Goal: Find specific page/section: Find specific page/section

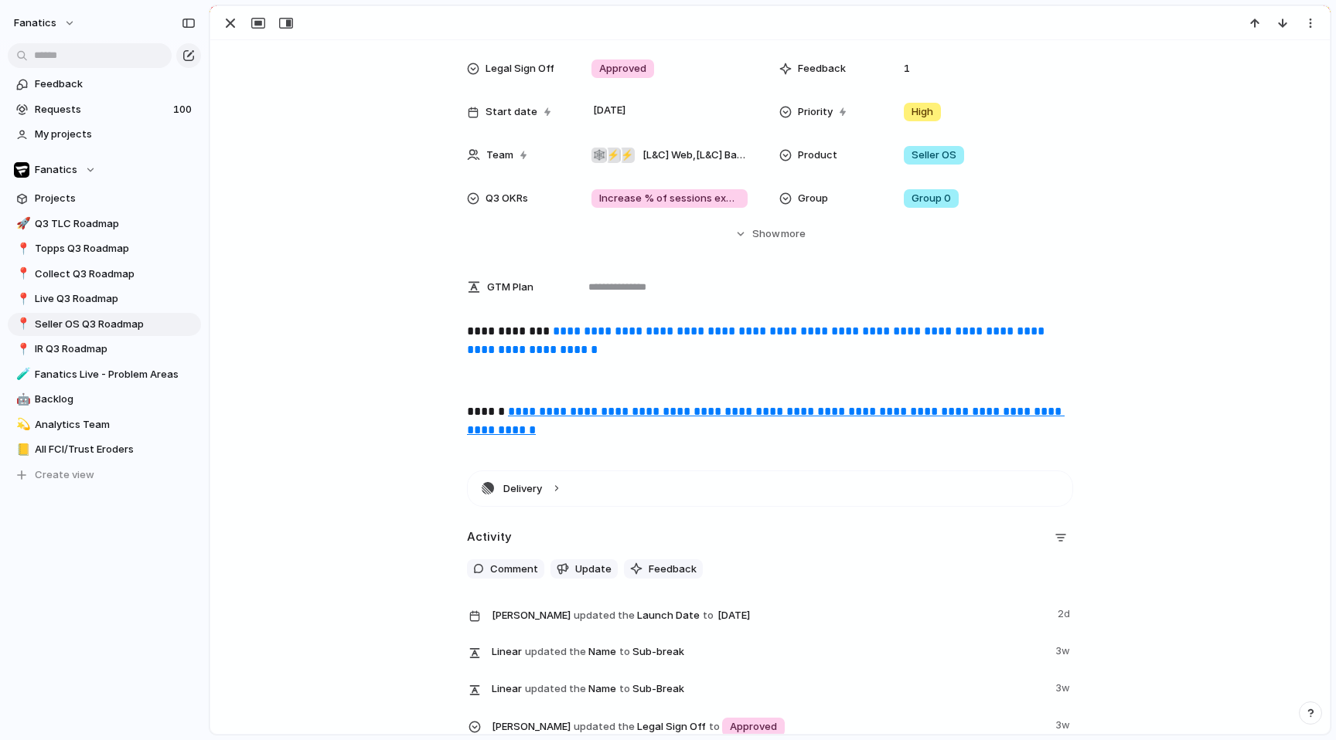
scroll to position [204, 0]
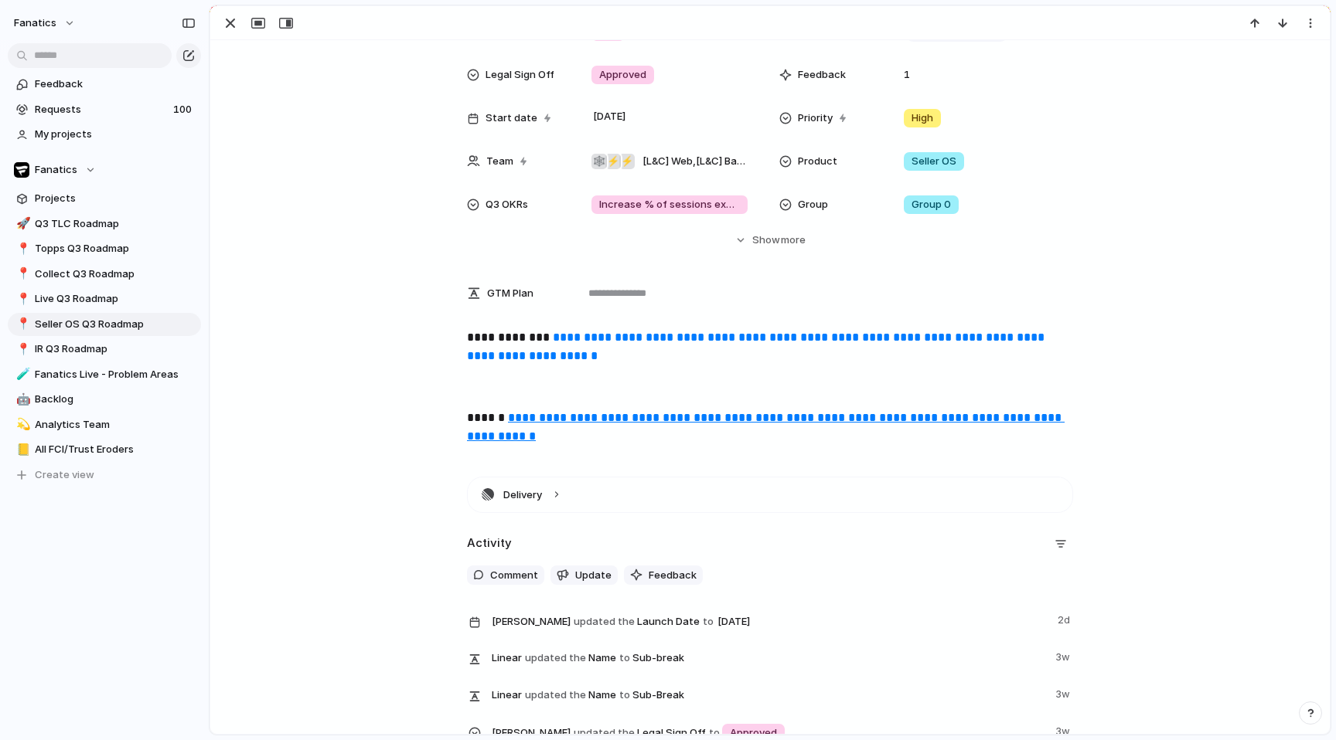
click at [319, 194] on div "Status In Progress Target date [DATE] Launch Date [DATE] Data Team Yes Design R…" at bounding box center [770, 89] width 1082 height 318
click at [325, 192] on div "Status In Progress Target date [DATE] Launch Date [DATE] Data Team Yes Design R…" at bounding box center [770, 89] width 1082 height 318
click at [325, 190] on div "Status In Progress Target date [DATE] Launch Date [DATE] Data Team Yes Design R…" at bounding box center [770, 89] width 1082 height 318
click at [325, 189] on div "Status In Progress Target date [DATE] Launch Date [DATE] Data Team Yes Design R…" at bounding box center [770, 89] width 1082 height 318
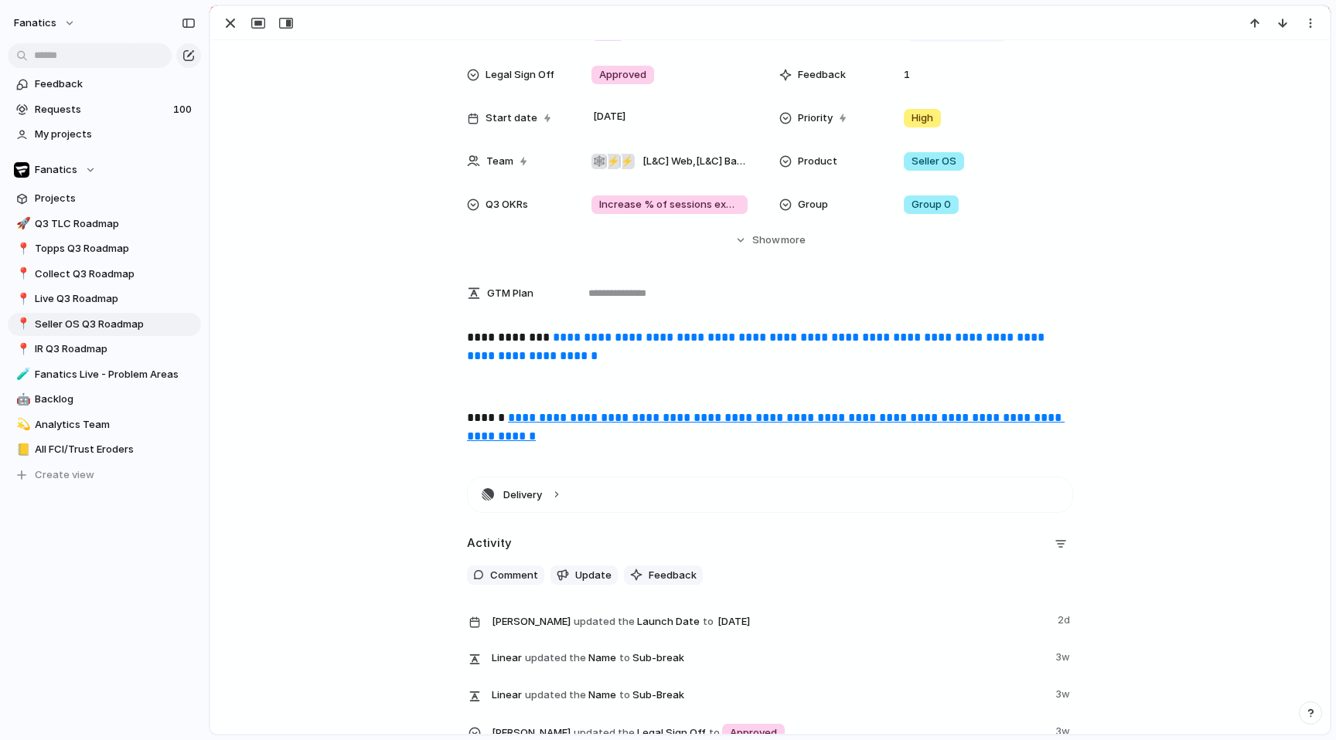
click at [325, 189] on div "Status In Progress Target date [DATE] Launch Date [DATE] Data Team Yes Design R…" at bounding box center [770, 89] width 1082 height 318
click at [339, 180] on div "Status In Progress Target date [DATE] Launch Date [DATE] Data Team Yes Design R…" at bounding box center [770, 89] width 1082 height 318
click at [341, 178] on div "Status In Progress Target date [DATE] Launch Date [DATE] Data Team Yes Design R…" at bounding box center [770, 89] width 1082 height 318
click at [339, 175] on div "Status In Progress Target date [DATE] Launch Date [DATE] Data Team Yes Design R…" at bounding box center [770, 89] width 1082 height 318
click at [338, 175] on div "Status In Progress Target date [DATE] Launch Date [DATE] Data Team Yes Design R…" at bounding box center [770, 89] width 1082 height 318
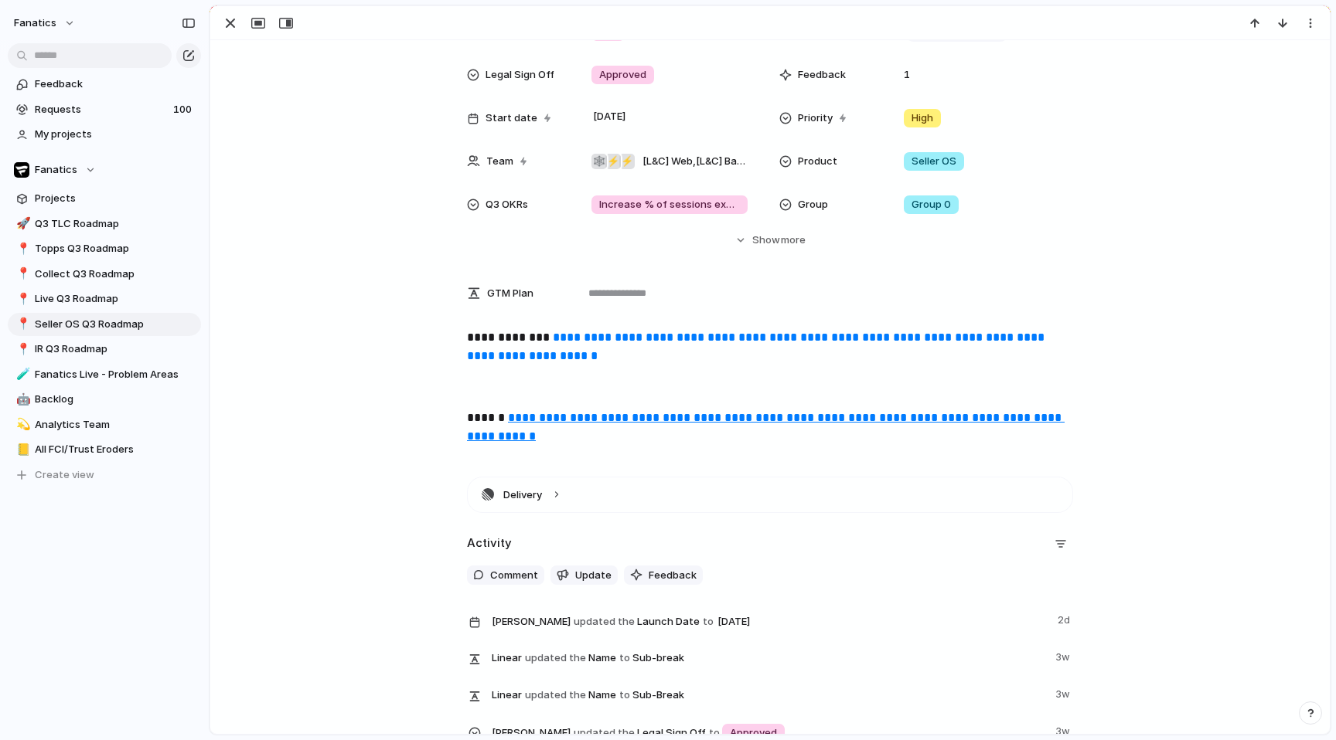
click at [342, 172] on div "Status In Progress Target date [DATE] Launch Date [DATE] Data Team Yes Design R…" at bounding box center [770, 89] width 1082 height 318
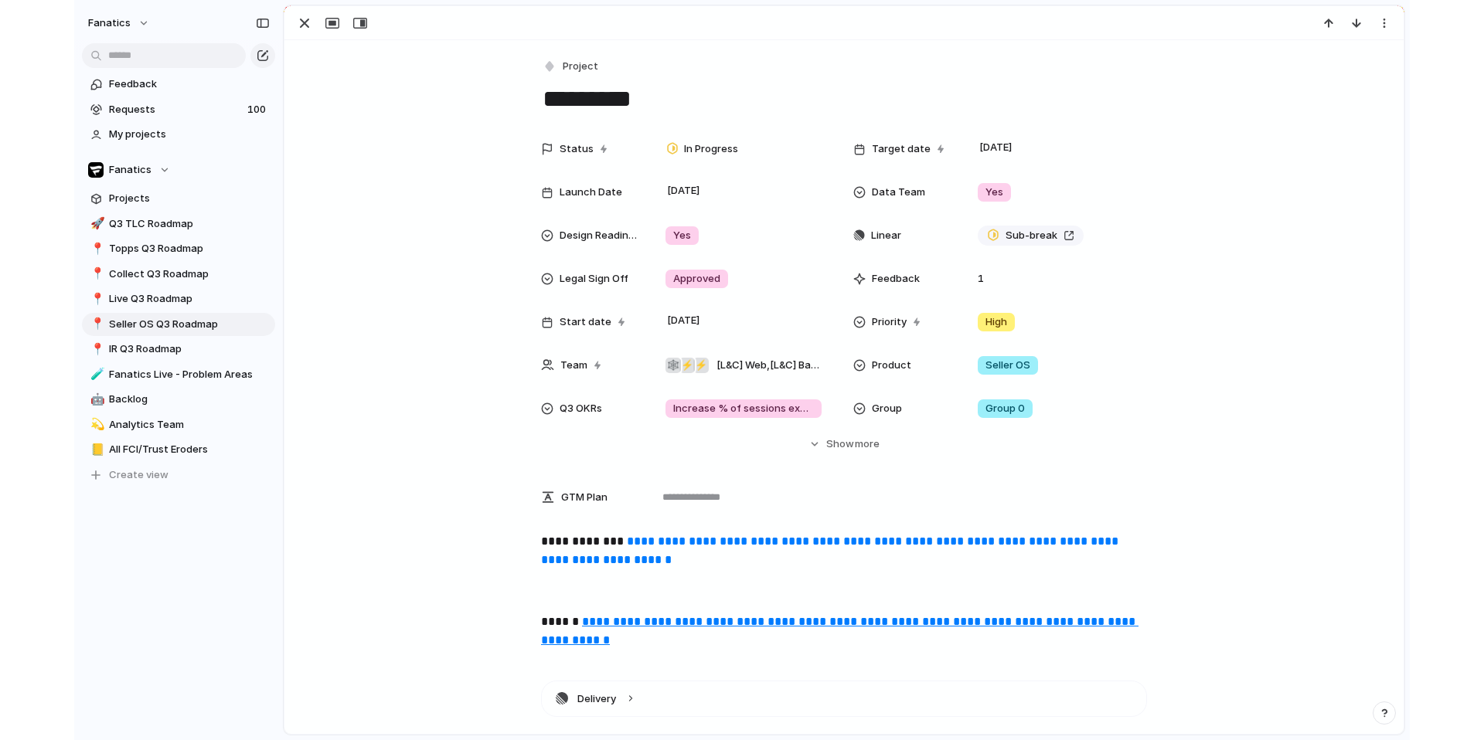
scroll to position [1, 0]
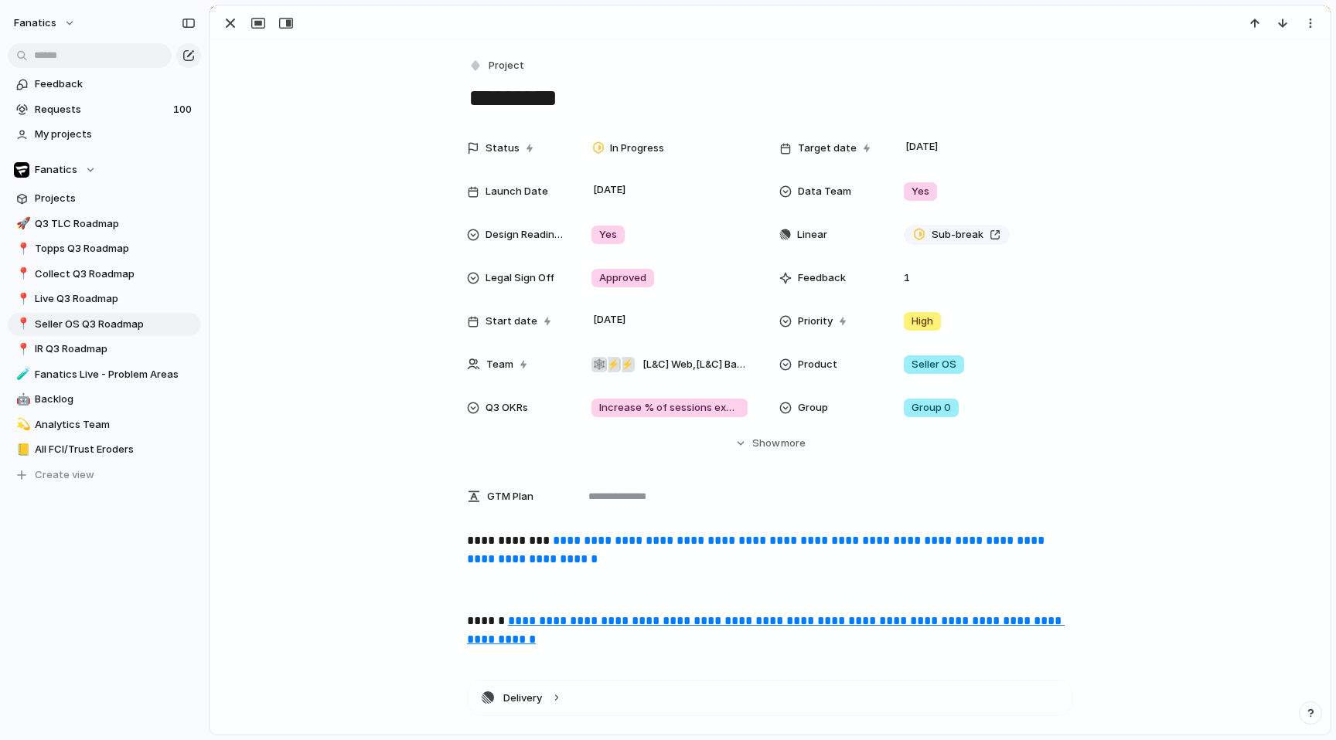
click at [890, 87] on textarea "*********" at bounding box center [770, 98] width 606 height 32
click at [891, 88] on textarea "*********" at bounding box center [770, 98] width 606 height 32
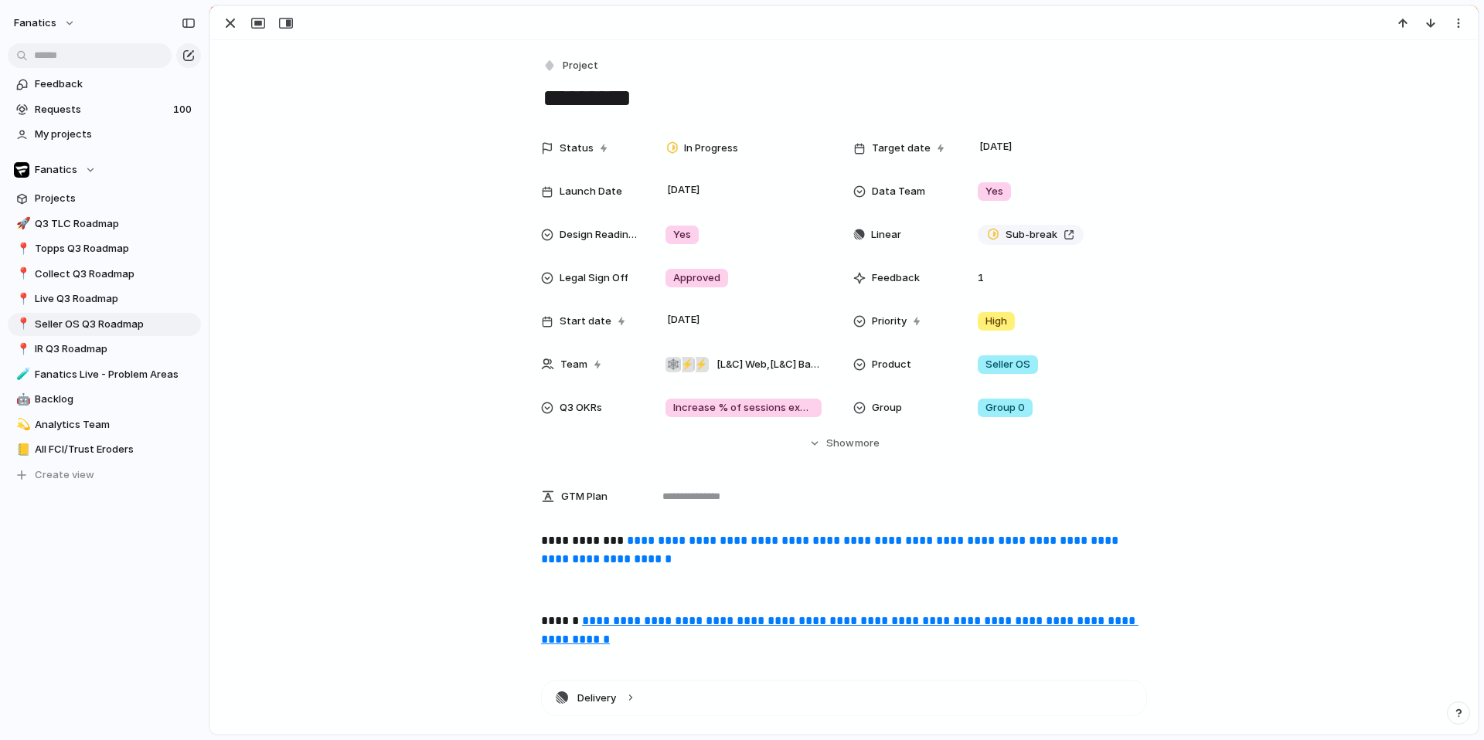
scroll to position [2, 0]
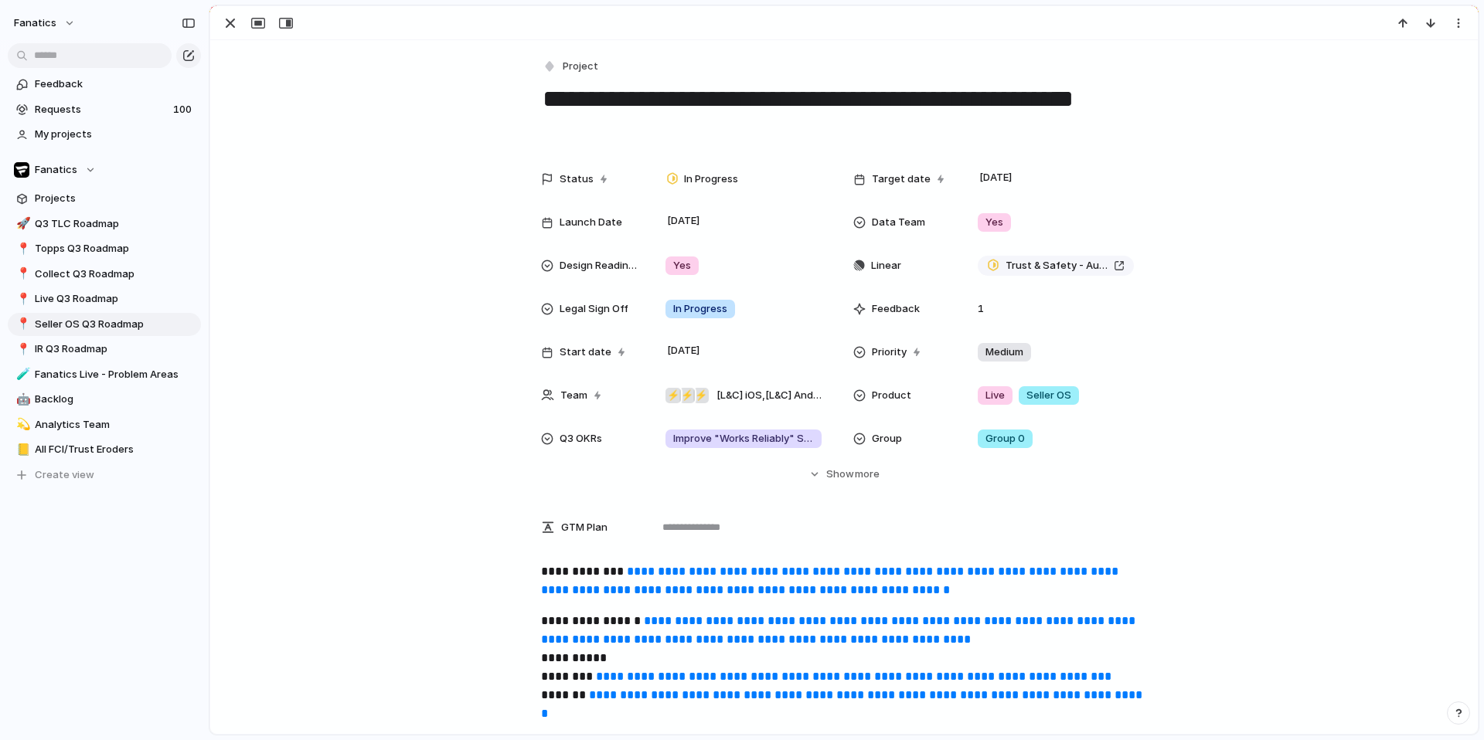
scroll to position [288, 0]
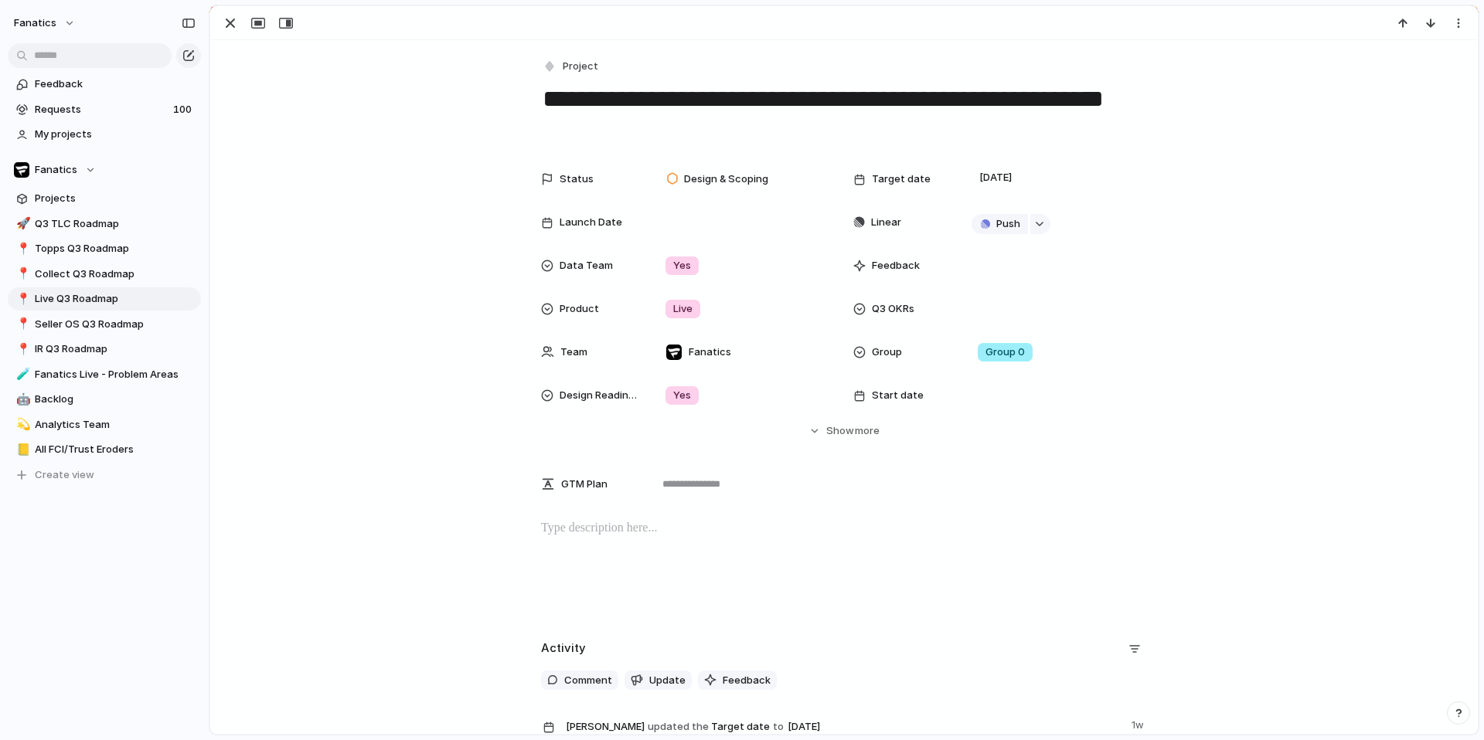
scroll to position [106, 0]
